Goal: Transaction & Acquisition: Purchase product/service

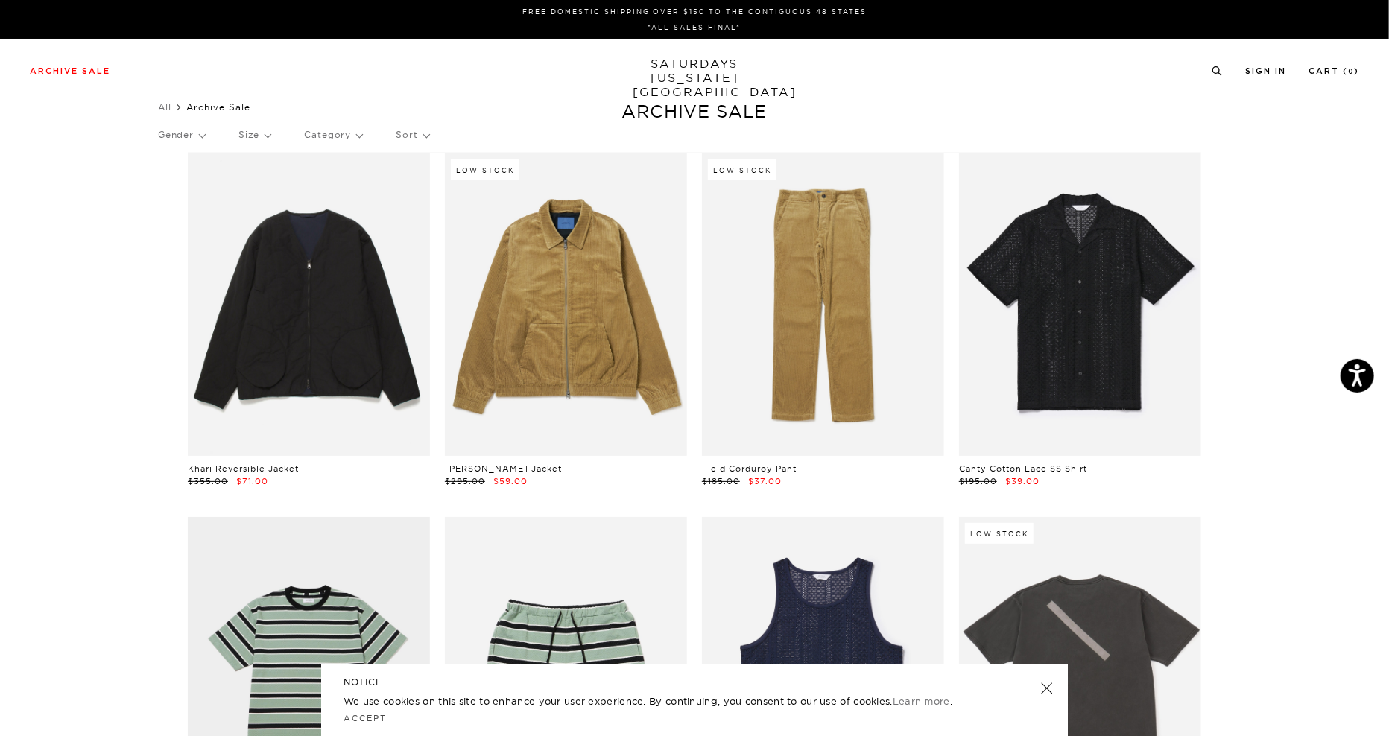
click at [423, 136] on p "Sort" at bounding box center [412, 135] width 33 height 34
click at [430, 220] on p "Price (Lowest-highest)" at bounding box center [453, 224] width 114 height 19
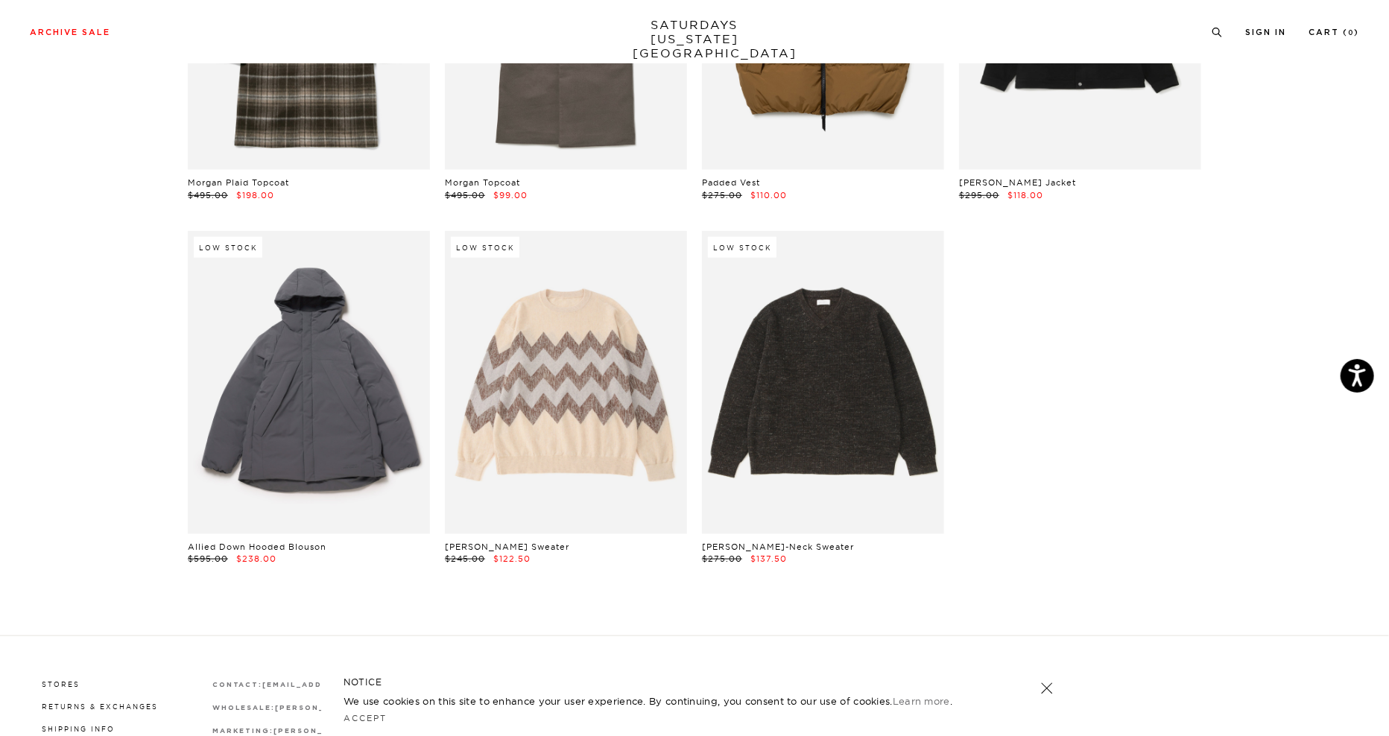
scroll to position [22967, 0]
